Goal: Task Accomplishment & Management: Use online tool/utility

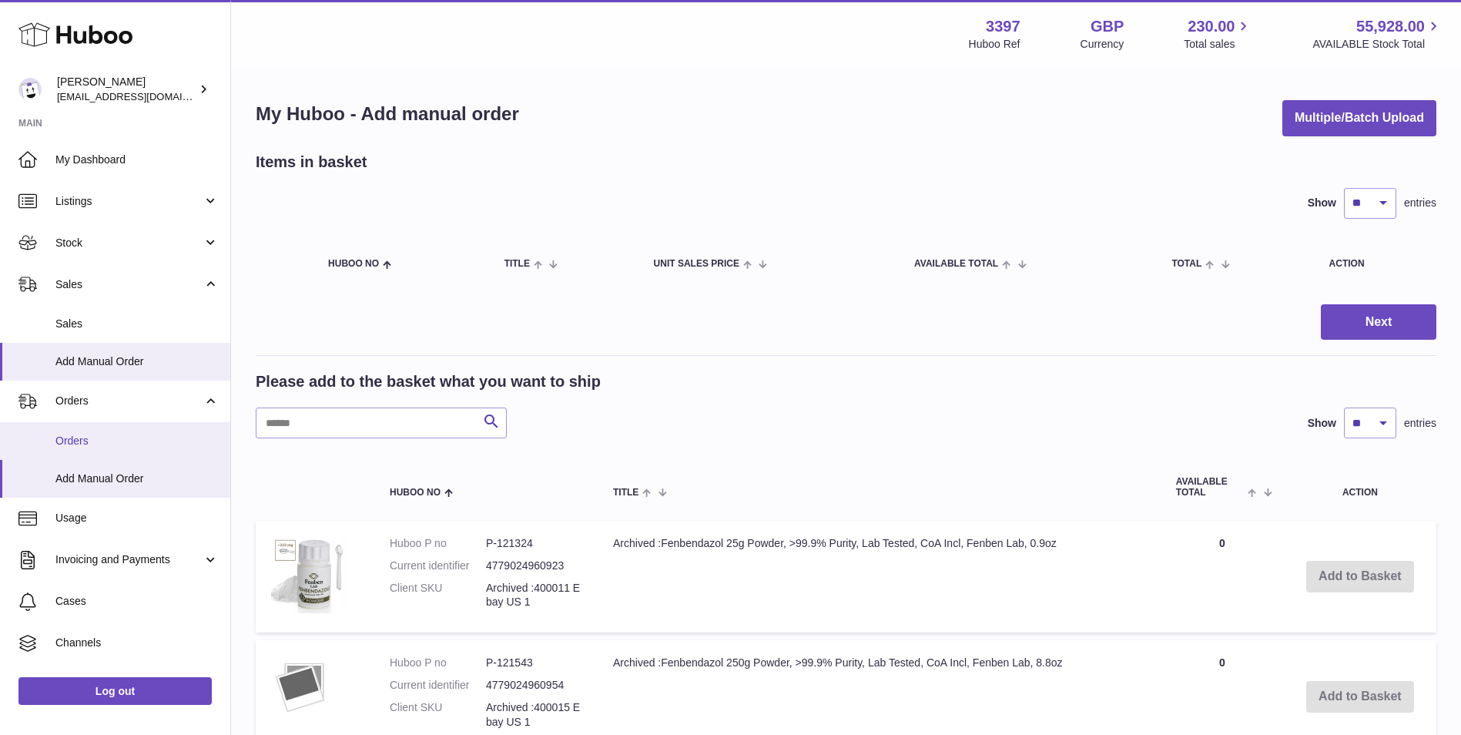
click at [75, 438] on span "Orders" at bounding box center [136, 441] width 163 height 15
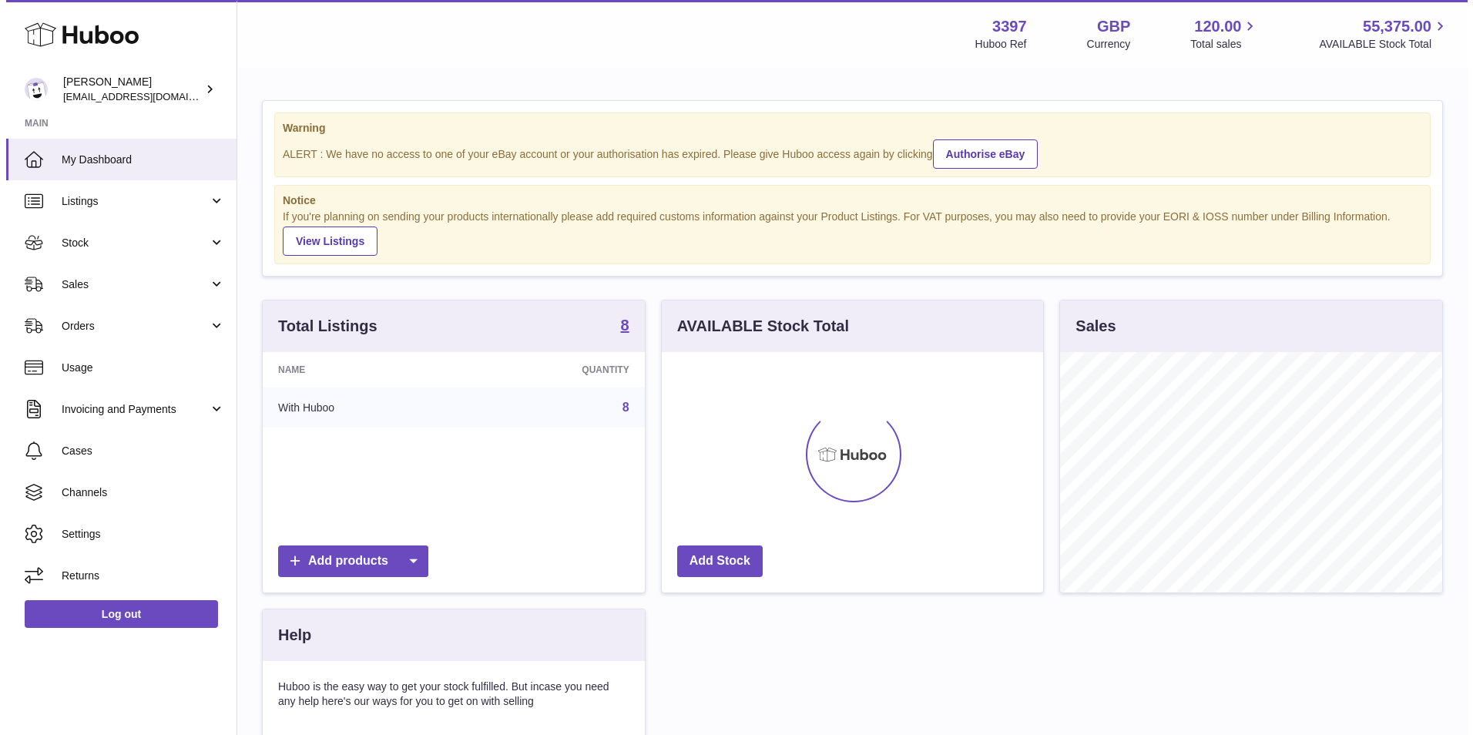
scroll to position [240, 381]
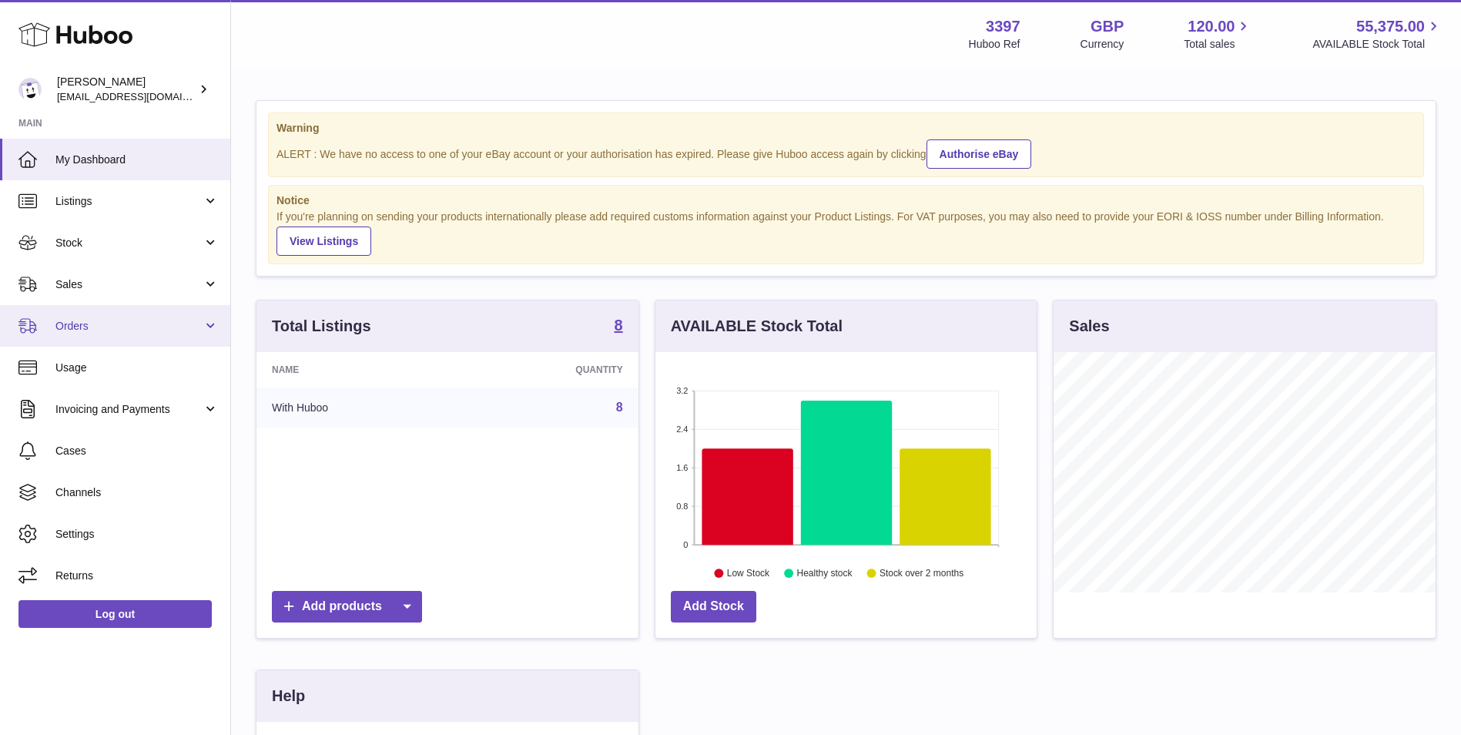
click at [78, 331] on span "Orders" at bounding box center [128, 326] width 147 height 15
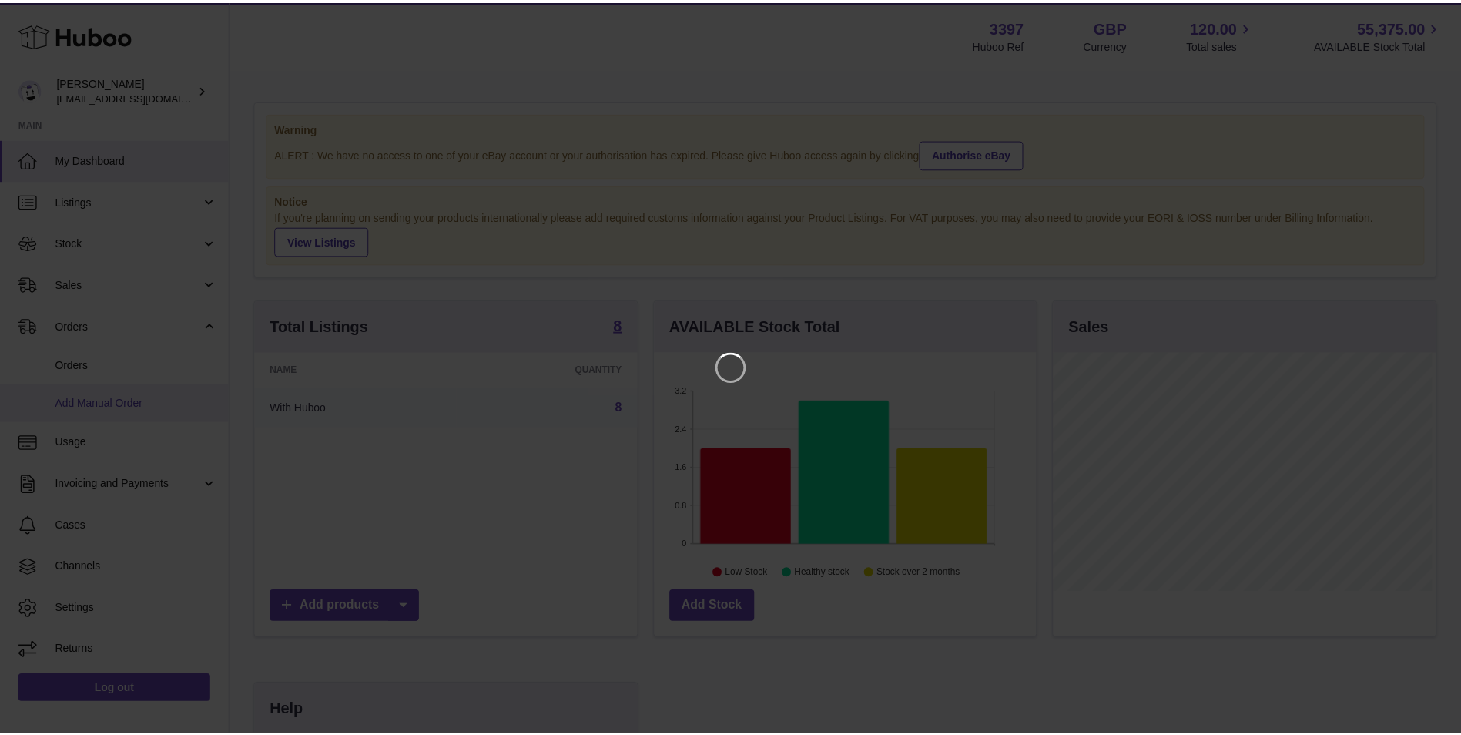
scroll to position [240, 385]
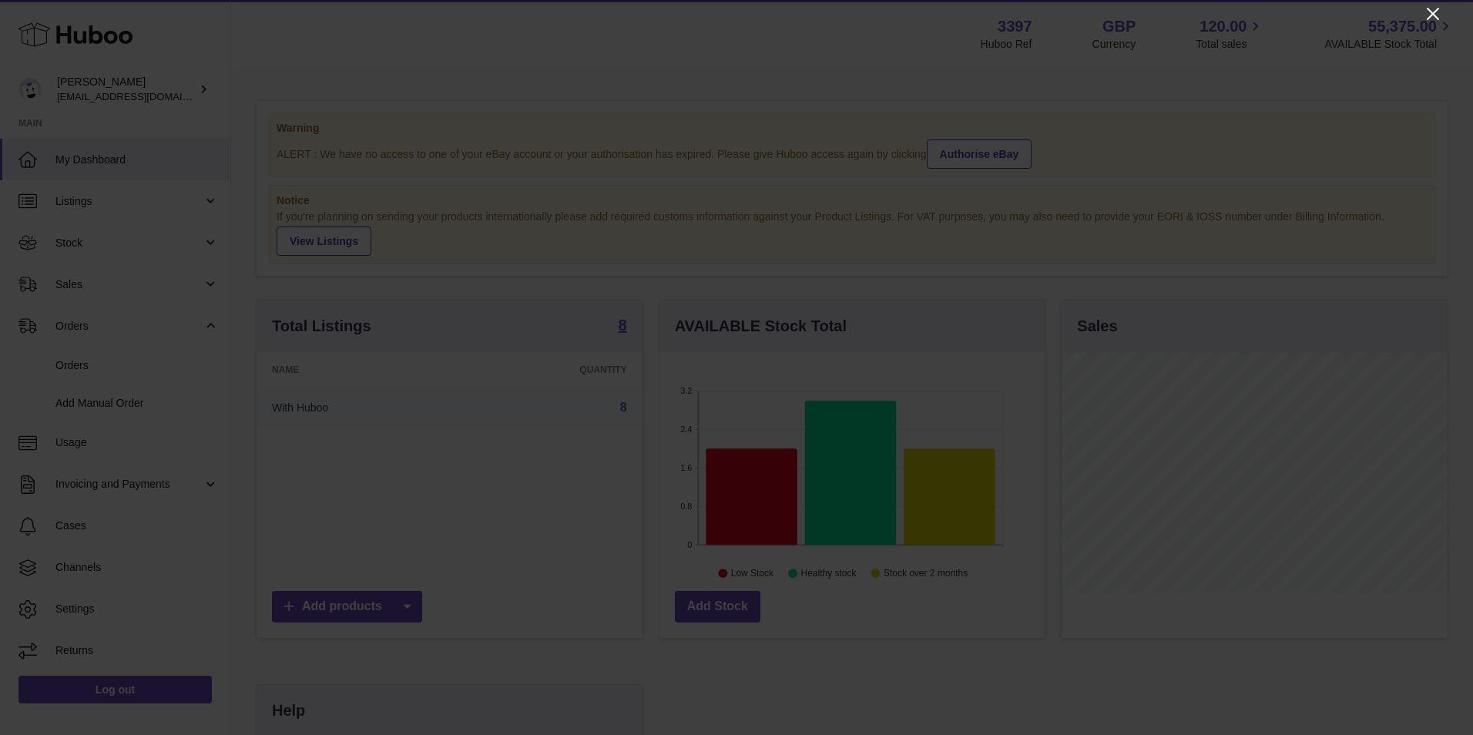
click at [1430, 8] on icon "Close" at bounding box center [1432, 14] width 18 height 18
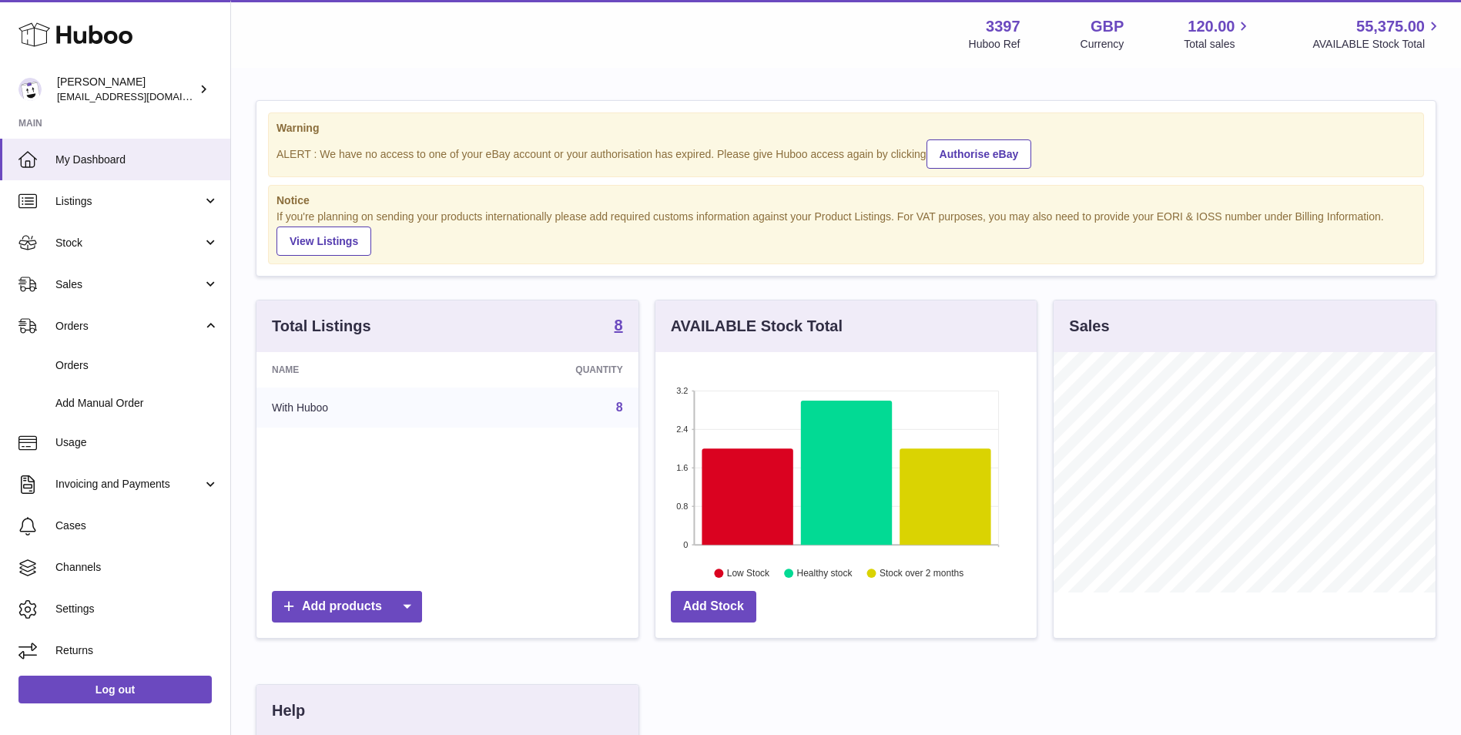
scroll to position [769982, 769841]
drag, startPoint x: 92, startPoint y: 401, endPoint x: 186, endPoint y: 422, distance: 96.4
click at [92, 401] on span "Add Manual Order" at bounding box center [136, 403] width 163 height 15
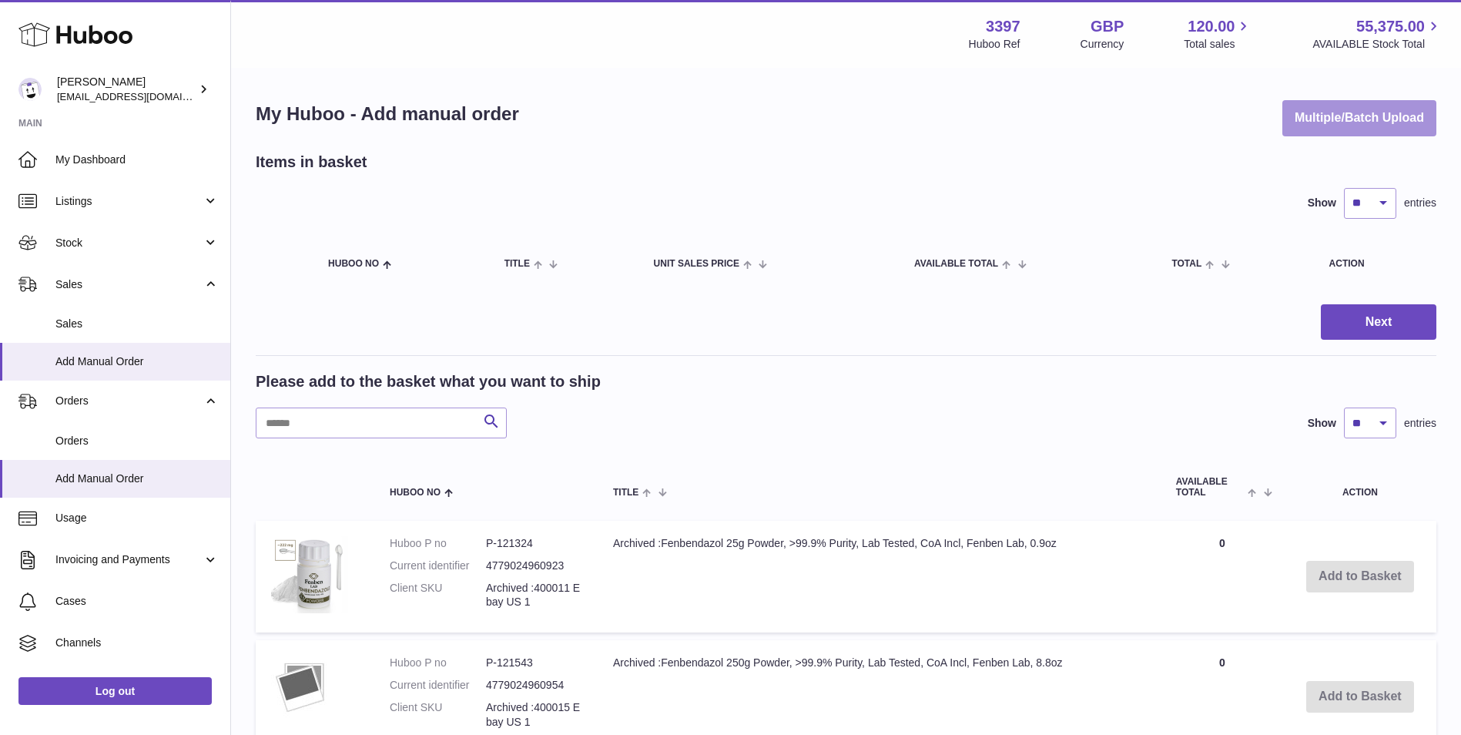
click at [1347, 124] on button "Multiple/Batch Upload" at bounding box center [1359, 118] width 154 height 36
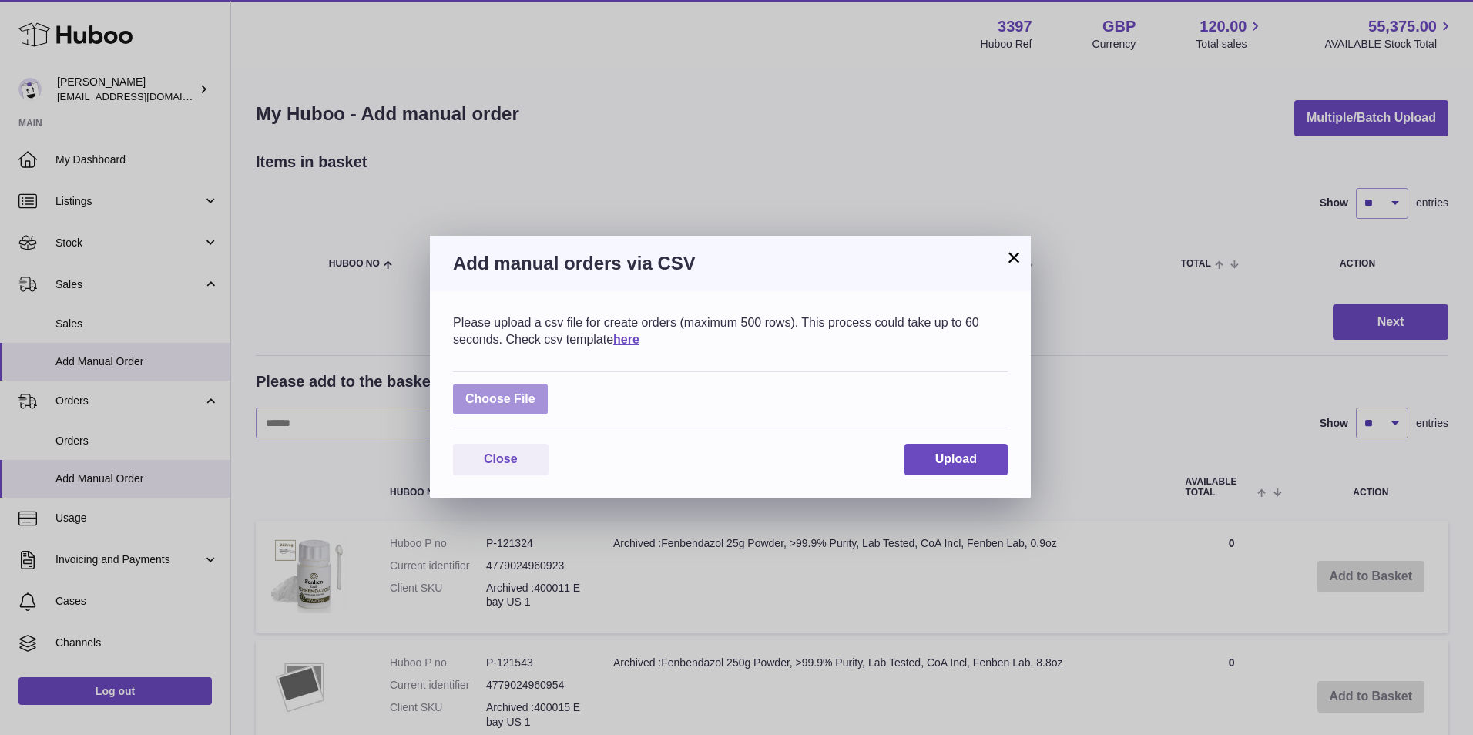
click at [490, 397] on label at bounding box center [500, 400] width 95 height 32
click at [535, 392] on input "file" at bounding box center [535, 391] width 1 height 1
type input "**********"
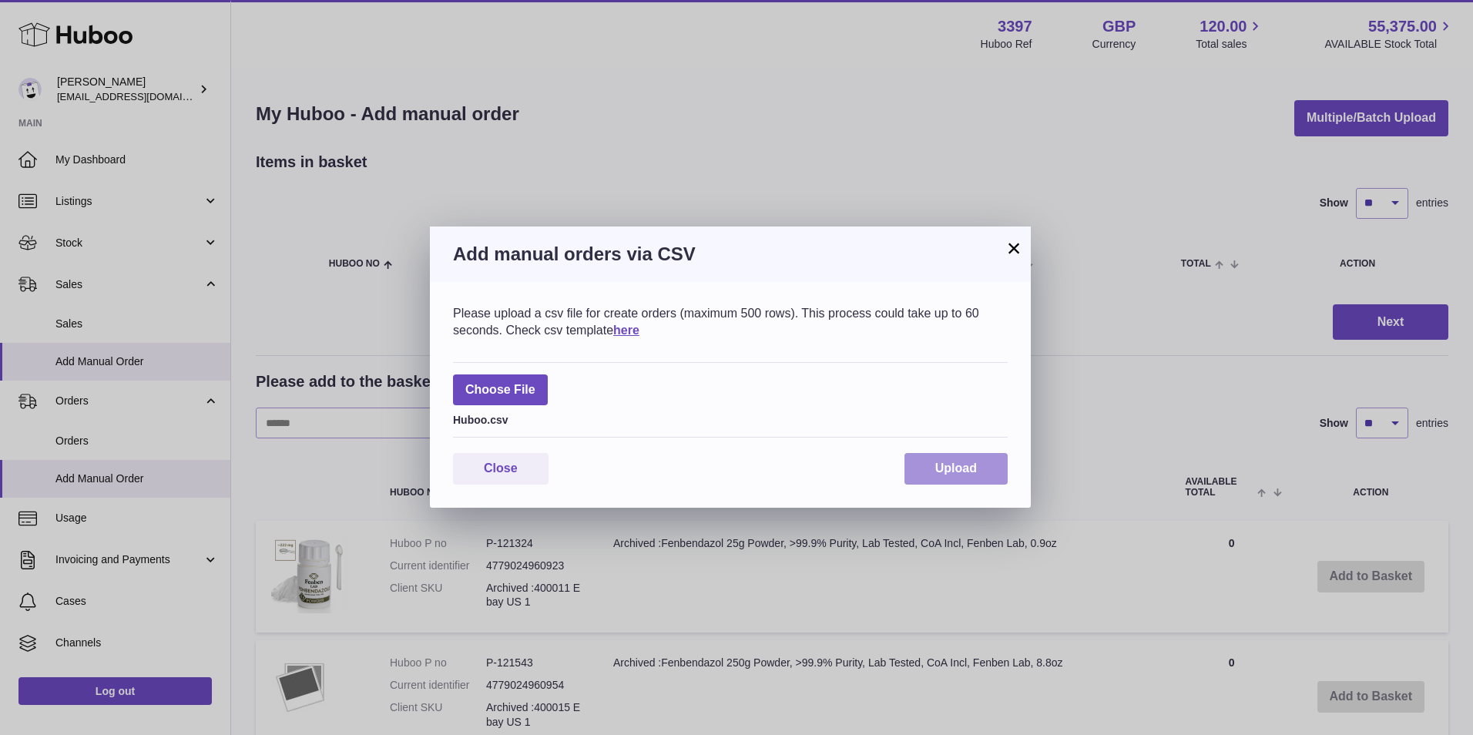
click at [936, 458] on button "Upload" at bounding box center [955, 469] width 103 height 32
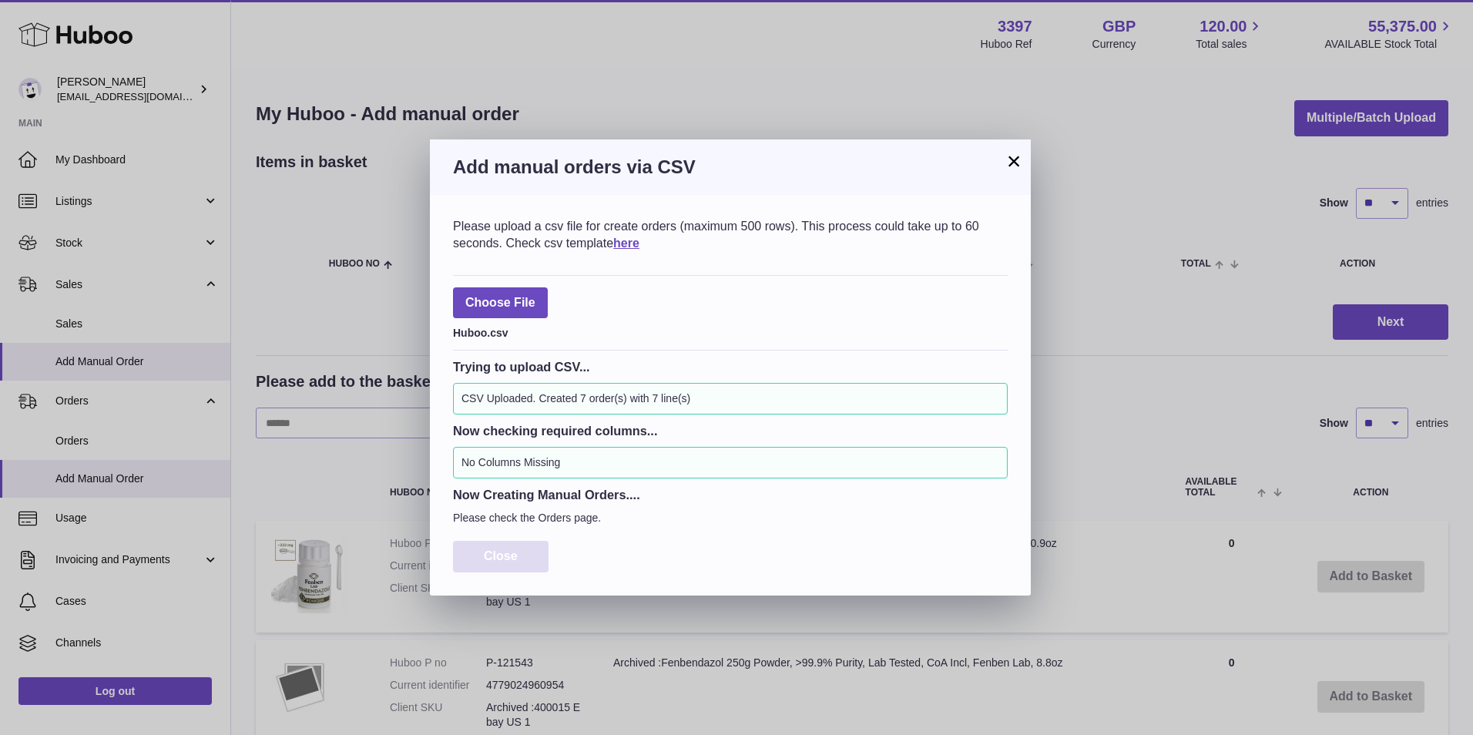
click at [485, 551] on span "Close" at bounding box center [501, 555] width 34 height 13
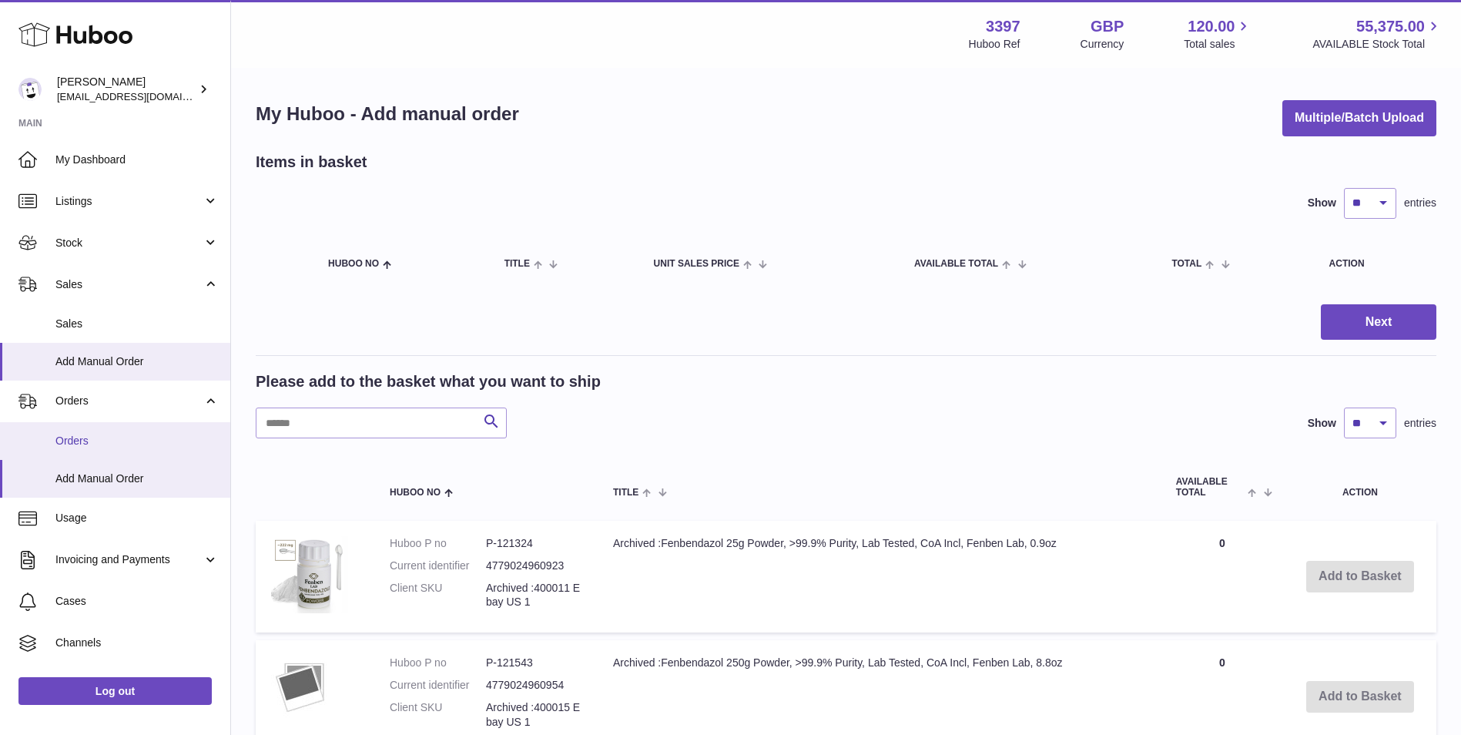
click at [52, 444] on link "Orders" at bounding box center [115, 441] width 230 height 38
